Goal: Information Seeking & Learning: Find specific fact

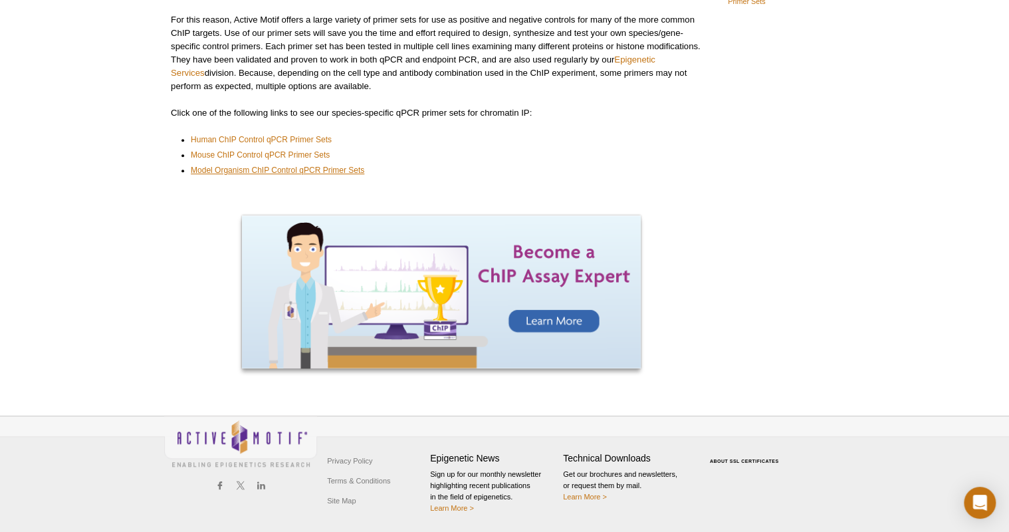
scroll to position [195, 0]
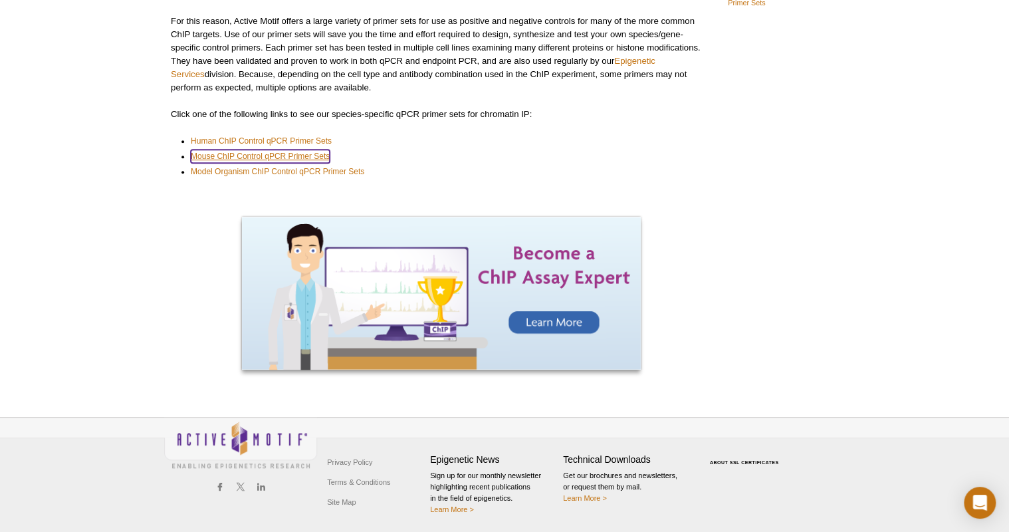
click at [311, 156] on link "Mouse ChIP Control qPCR Primer Sets" at bounding box center [260, 156] width 139 height 13
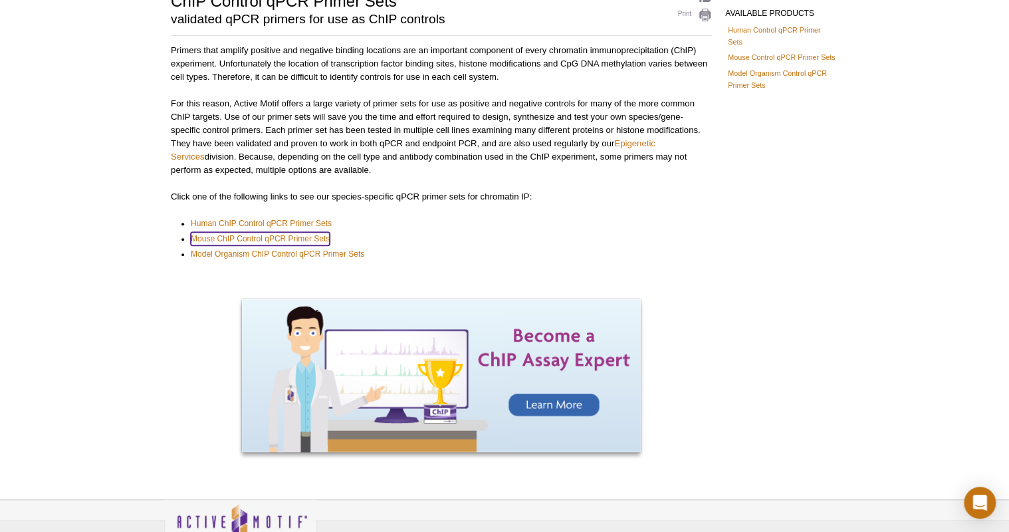
scroll to position [89, 0]
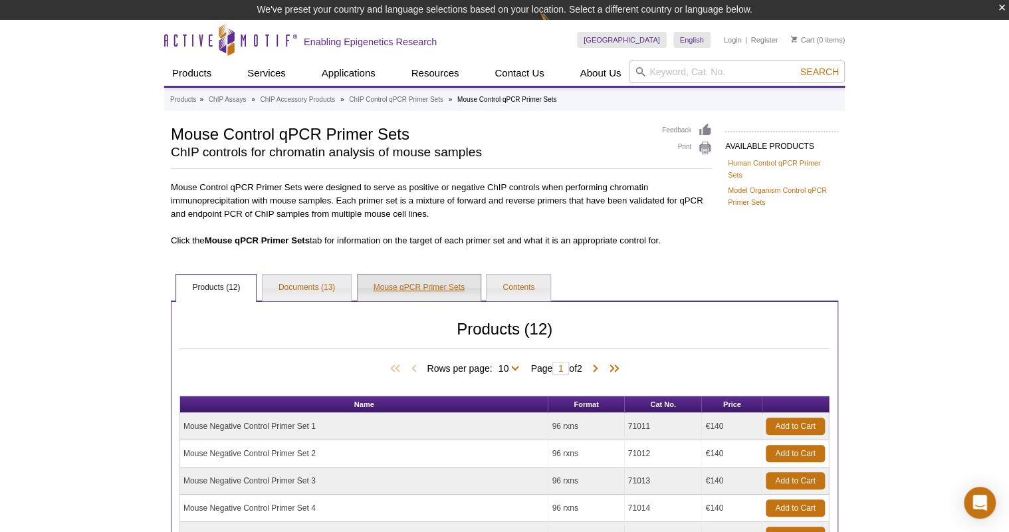
click at [415, 281] on link "Mouse qPCR Primer Sets" at bounding box center [419, 287] width 123 height 27
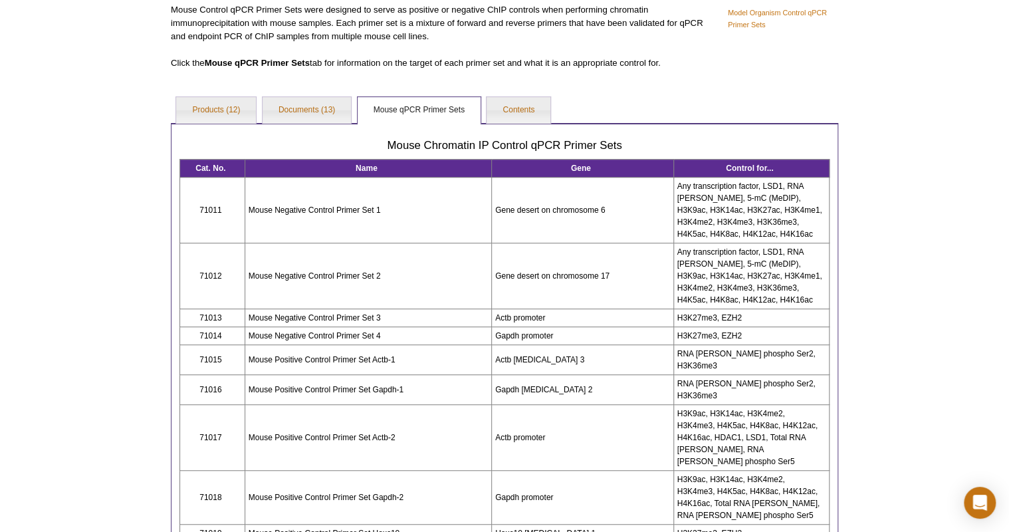
scroll to position [246, 0]
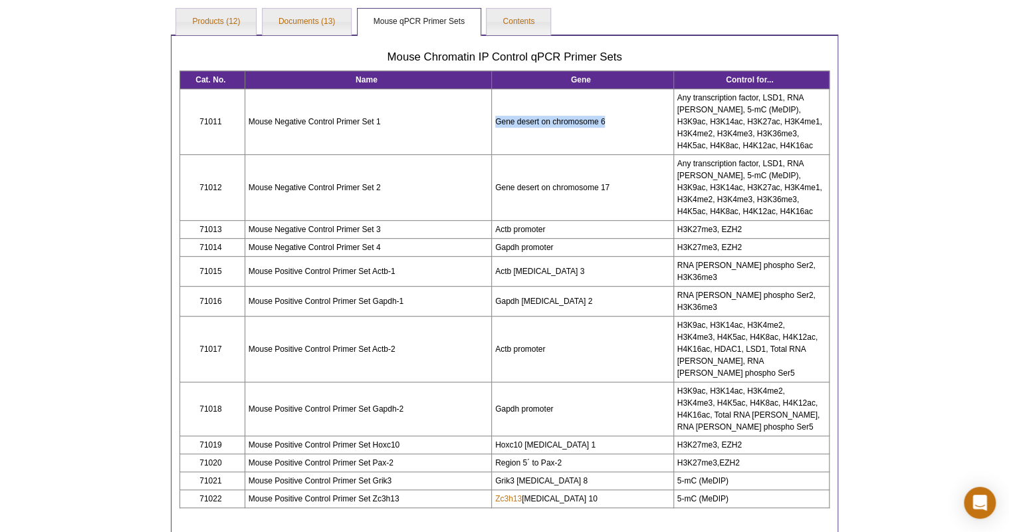
drag, startPoint x: 611, startPoint y: 119, endPoint x: 496, endPoint y: 127, distance: 115.9
click at [496, 127] on td "Gene desert on chromosome 6" at bounding box center [582, 122] width 182 height 66
copy td "Gene desert on chromosome 6"
